Goal: Information Seeking & Learning: Check status

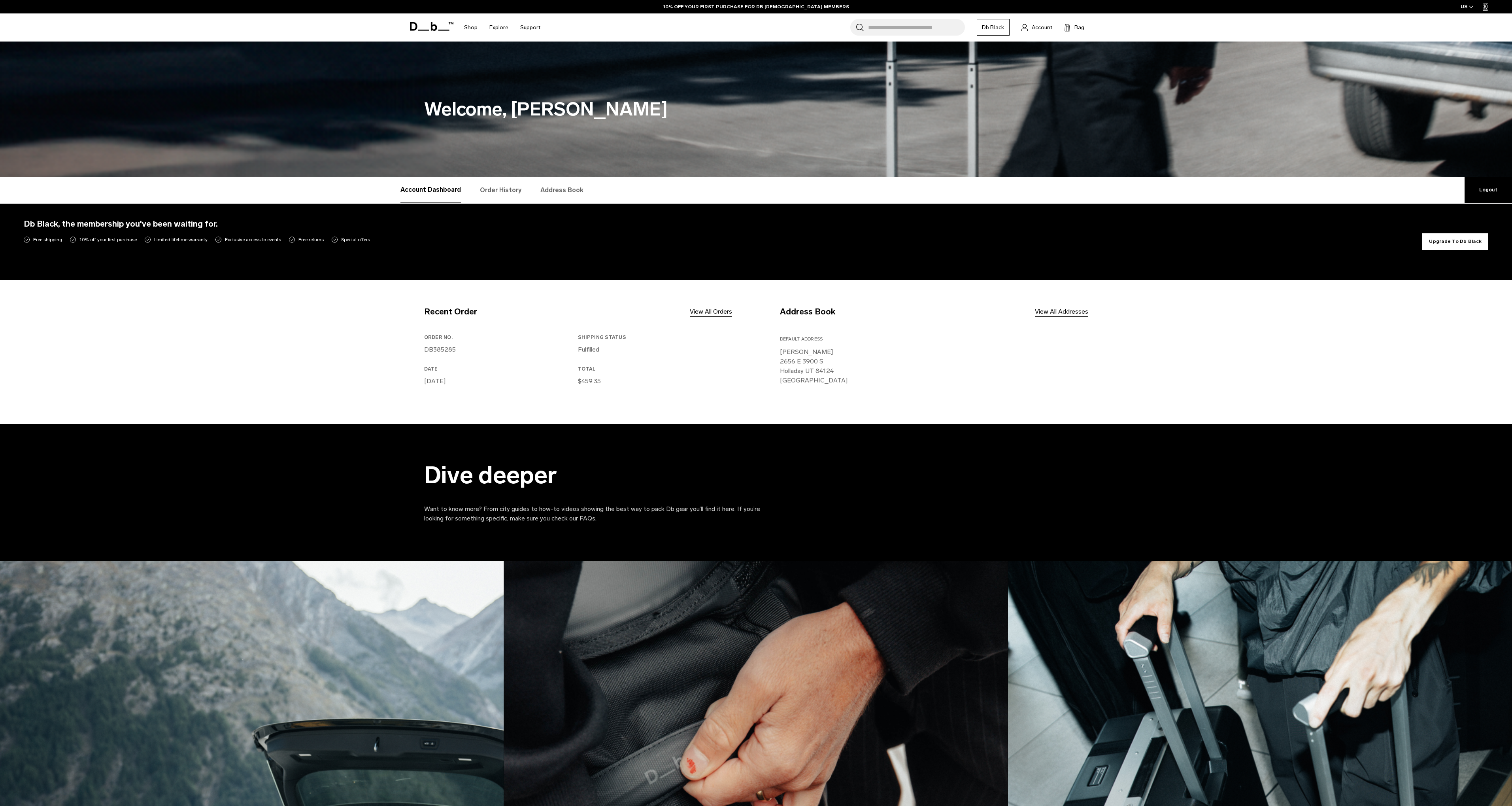
click at [451, 348] on link "DB385285" at bounding box center [440, 349] width 32 height 8
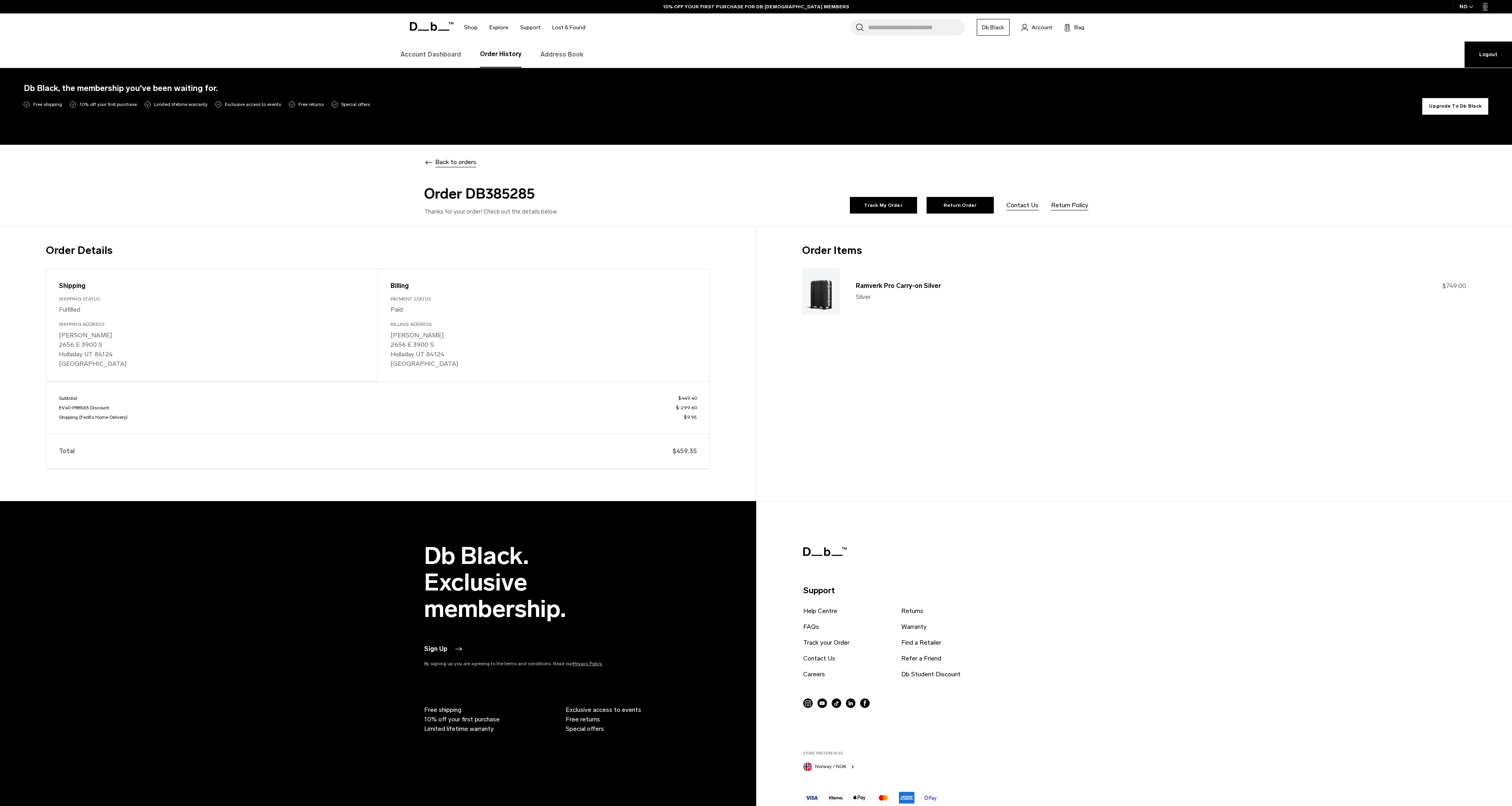
click at [508, 197] on h2 "Order DB385285" at bounding box center [588, 193] width 329 height 21
copy h2 "DB385285"
click at [892, 204] on link "Track My Order" at bounding box center [884, 206] width 67 height 17
